Goal: Information Seeking & Learning: Learn about a topic

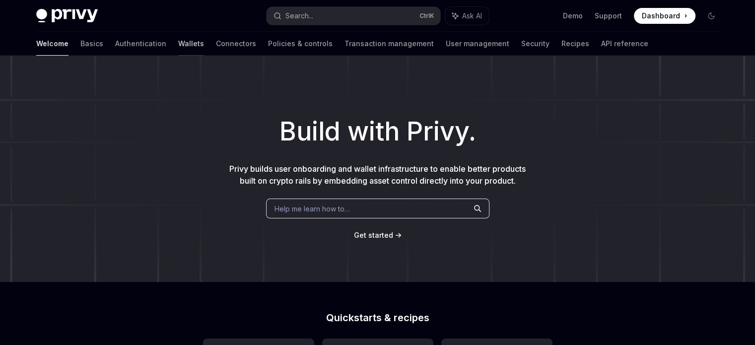
click at [178, 43] on link "Wallets" at bounding box center [191, 44] width 26 height 24
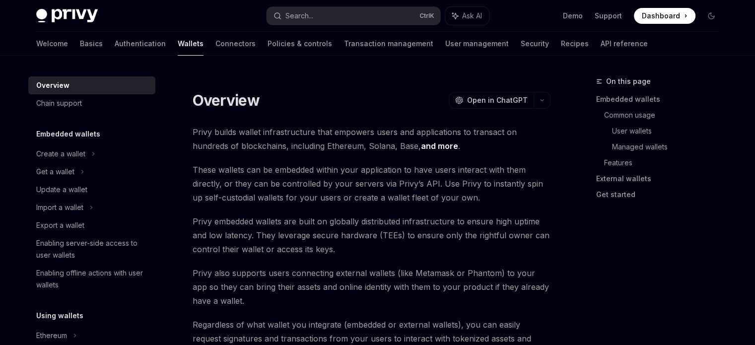
type textarea "*"
click at [304, 18] on div "Search..." at bounding box center [300, 16] width 28 height 12
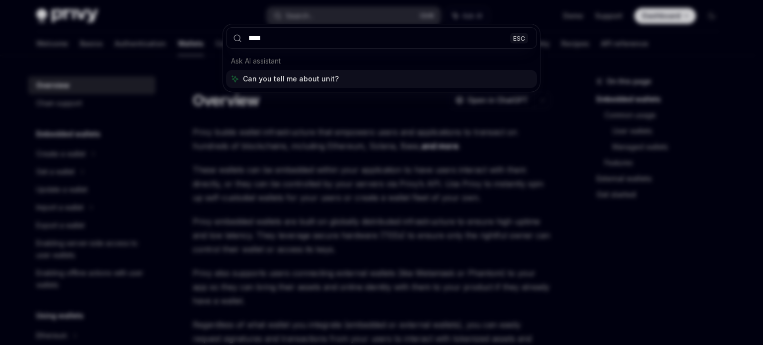
type input "*****"
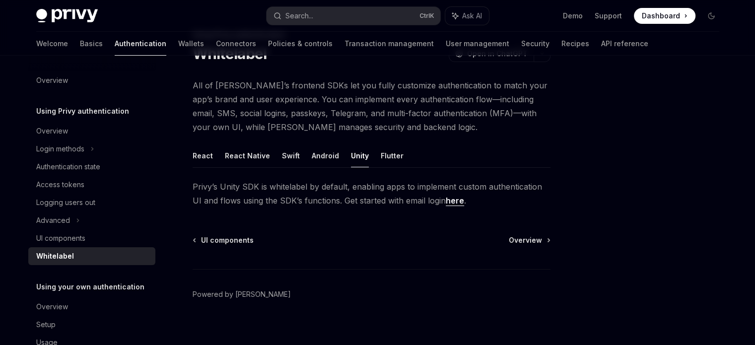
scroll to position [56, 0]
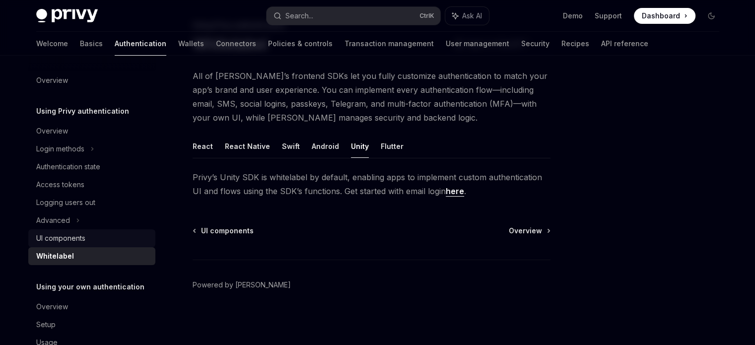
click at [71, 244] on div "UI components" at bounding box center [60, 238] width 49 height 12
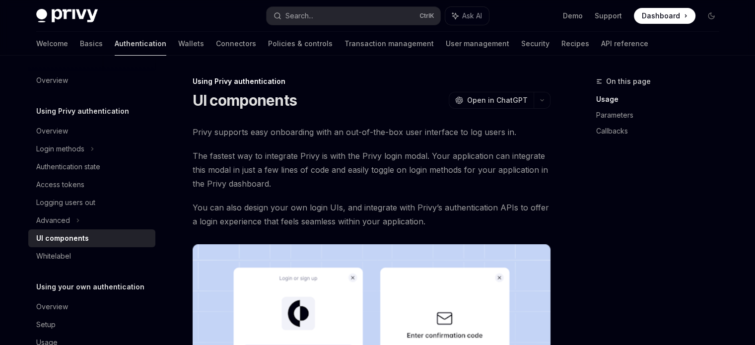
click at [115, 45] on link "Authentication" at bounding box center [141, 44] width 52 height 24
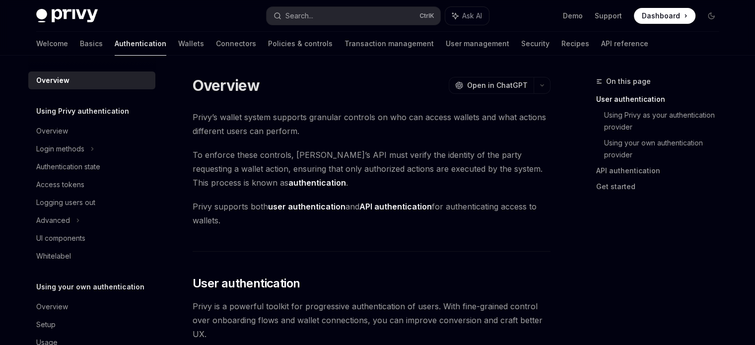
click at [58, 41] on div "Welcome Basics Authentication Wallets Connectors Policies & controls Transactio…" at bounding box center [342, 44] width 612 height 24
click at [80, 44] on link "Basics" at bounding box center [91, 44] width 23 height 24
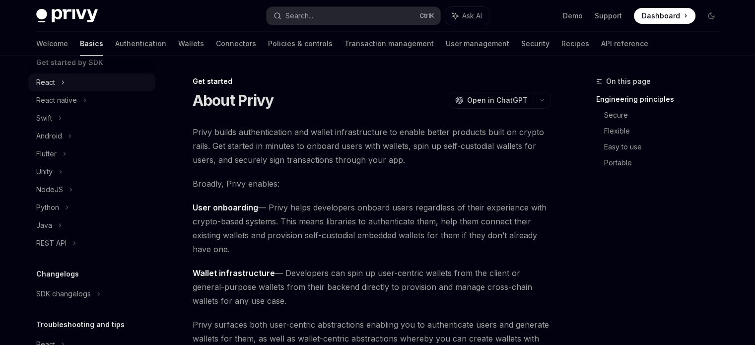
scroll to position [149, 0]
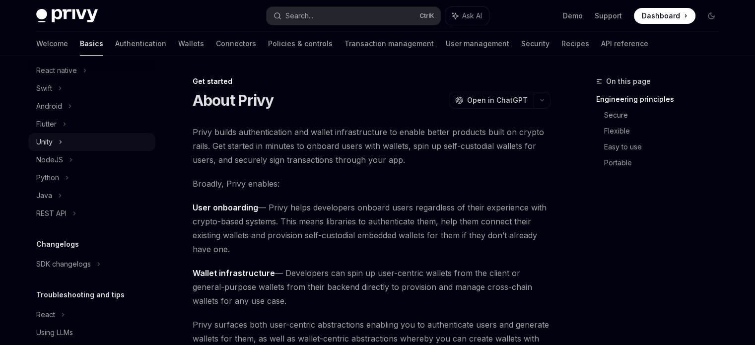
click at [73, 142] on div "Unity" at bounding box center [91, 142] width 127 height 18
type textarea "*"
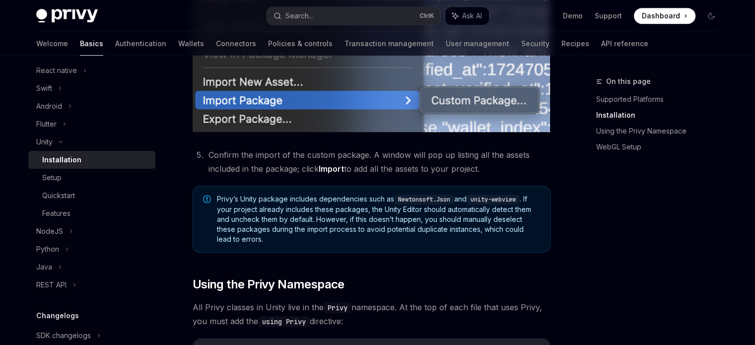
scroll to position [546, 0]
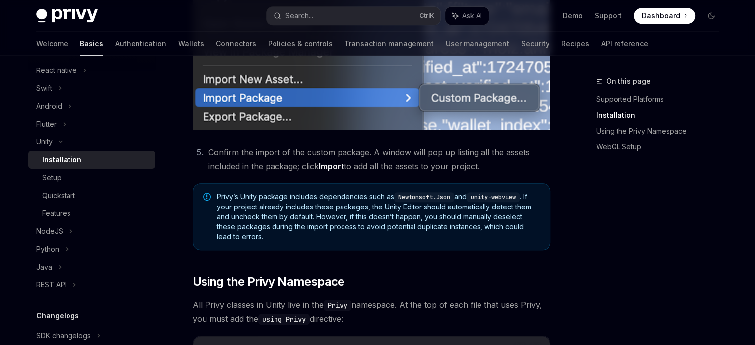
click at [300, 162] on li "Confirm the import of the custom package. A window will pop up listing all the …" at bounding box center [378, 159] width 345 height 28
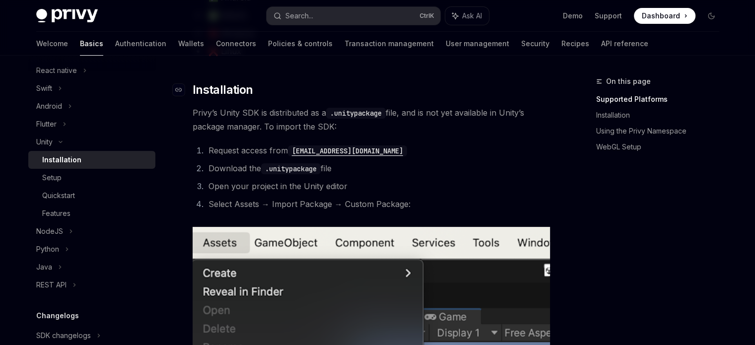
scroll to position [189, 0]
